Goal: Transaction & Acquisition: Purchase product/service

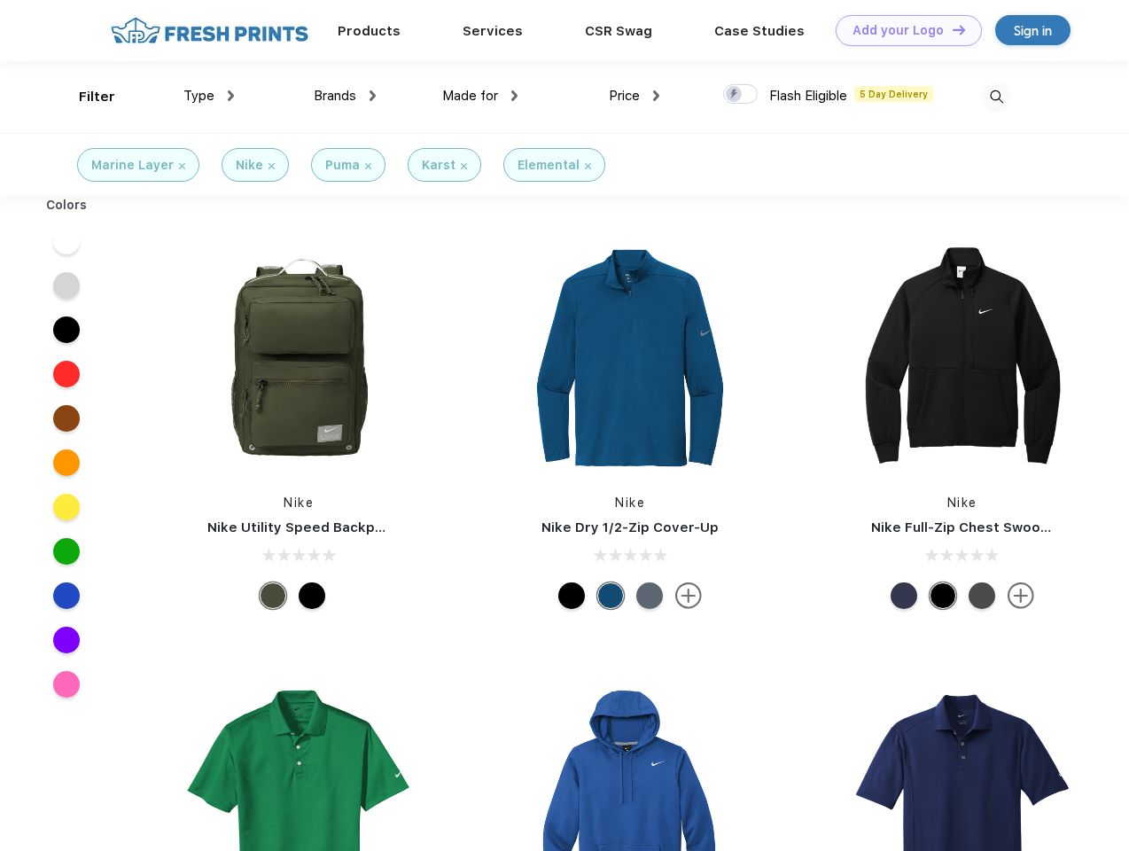
click at [902, 30] on link "Add your Logo Design Tool" at bounding box center [909, 30] width 146 height 31
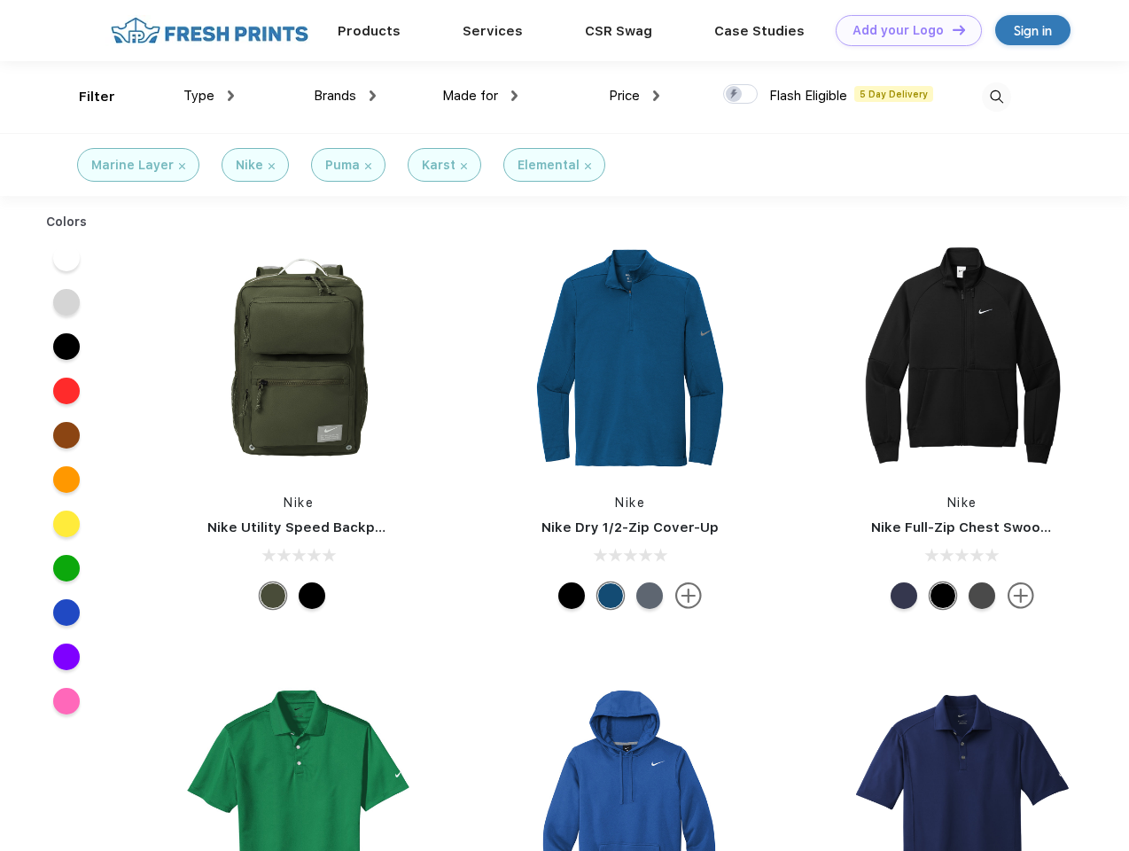
click at [0, 0] on div "Design Tool" at bounding box center [0, 0] width 0 height 0
click at [951, 29] on link "Add your Logo Design Tool" at bounding box center [909, 30] width 146 height 31
click at [85, 97] on div "Filter" at bounding box center [97, 97] width 36 height 20
click at [209, 96] on span "Type" at bounding box center [198, 96] width 31 height 16
click at [345, 96] on span "Brands" at bounding box center [335, 96] width 43 height 16
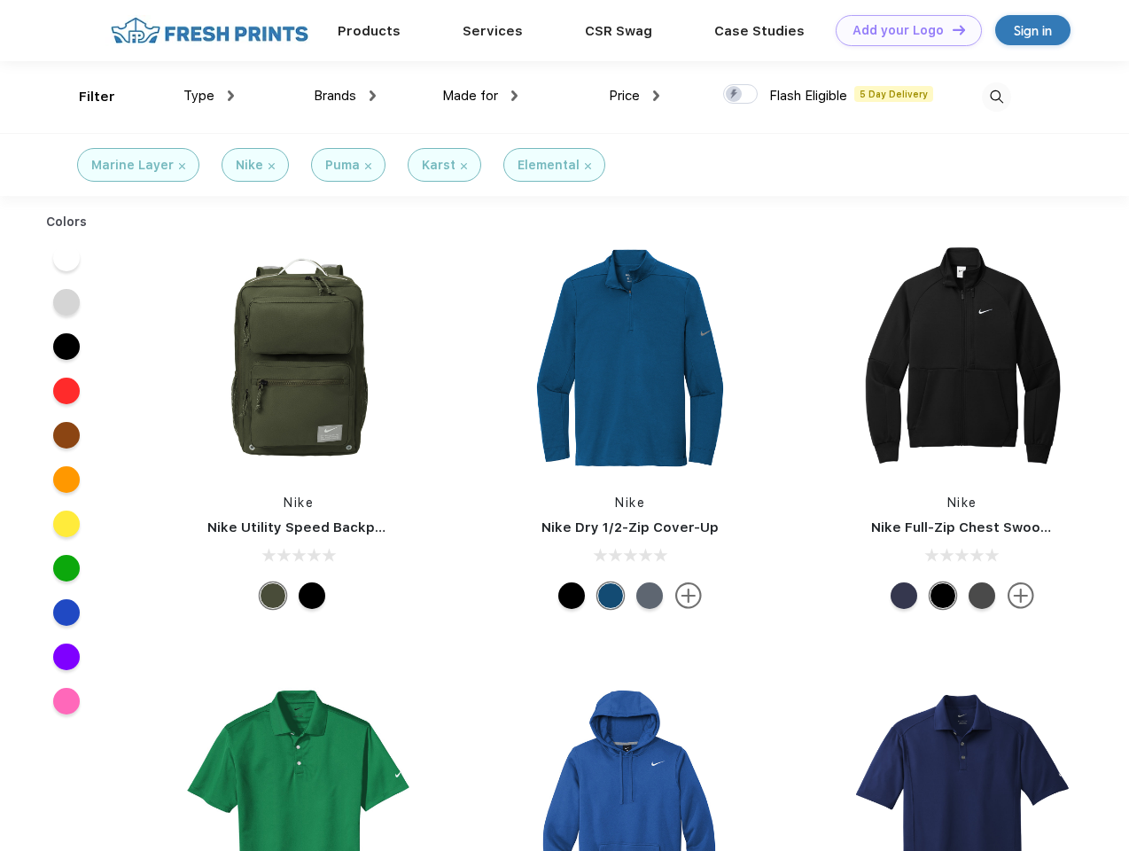
click at [480, 96] on span "Made for" at bounding box center [470, 96] width 56 height 16
click at [635, 96] on span "Price" at bounding box center [624, 96] width 31 height 16
click at [741, 95] on div at bounding box center [740, 94] width 35 height 20
click at [735, 95] on input "checkbox" at bounding box center [729, 89] width 12 height 12
click at [996, 97] on img at bounding box center [996, 96] width 29 height 29
